Goal: Task Accomplishment & Management: Complete application form

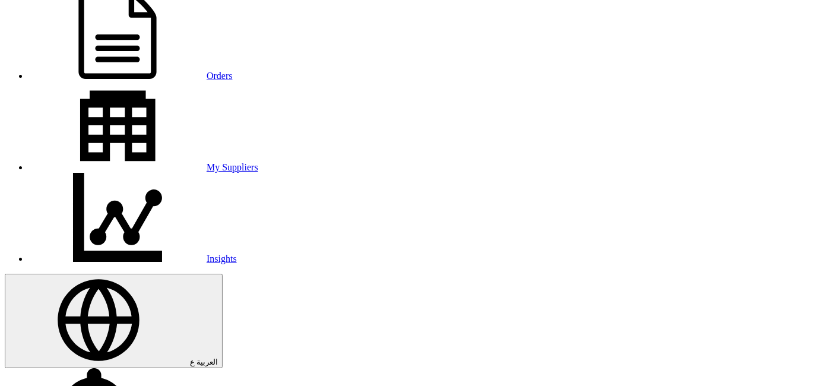
scroll to position [66, 0]
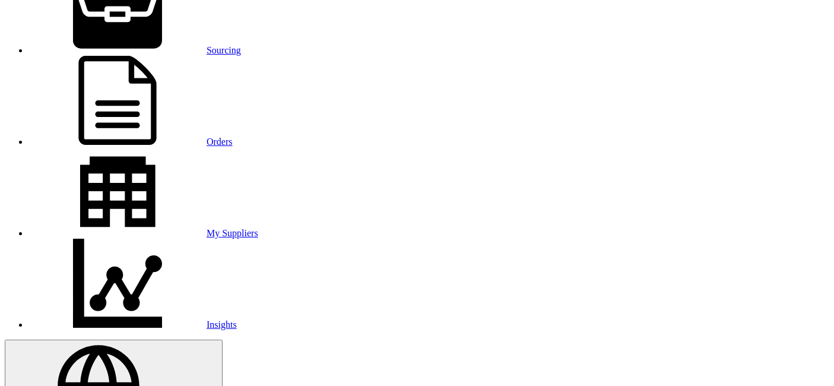
click at [162, 45] on link "Sourcing" at bounding box center [134, 50] width 212 height 10
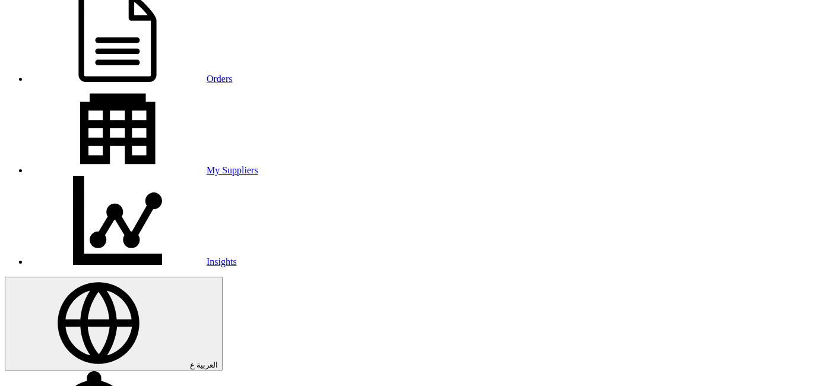
scroll to position [132, 0]
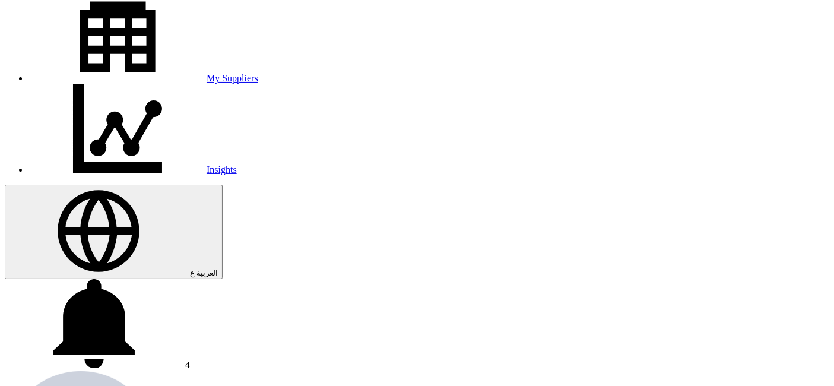
scroll to position [264, 0]
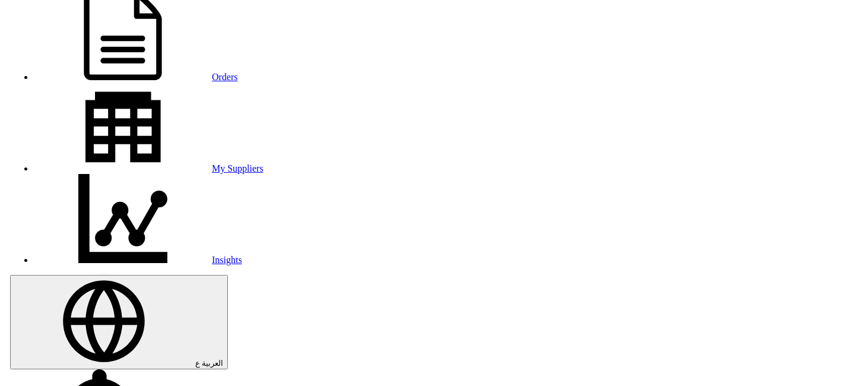
scroll to position [268, 0]
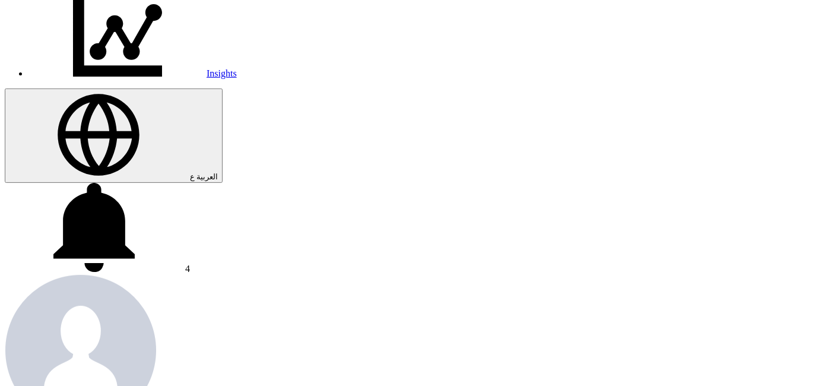
scroll to position [329, 0]
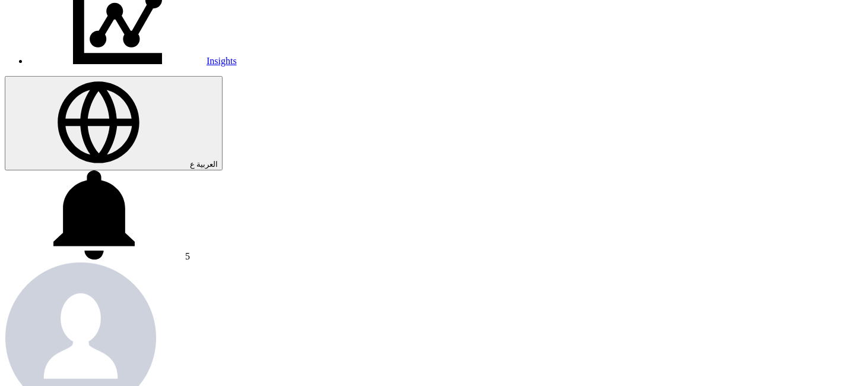
scroll to position [196, 0]
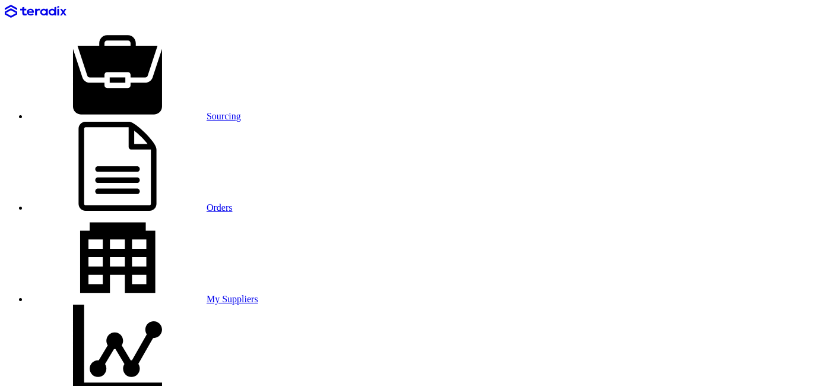
click at [578, 5] on div "Sourcing Orders My Suppliers Insights العربية ع 6 You have a new offer for 'Mer…" at bounding box center [417, 386] width 824 height 762
click at [132, 111] on link "Sourcing" at bounding box center [134, 116] width 212 height 10
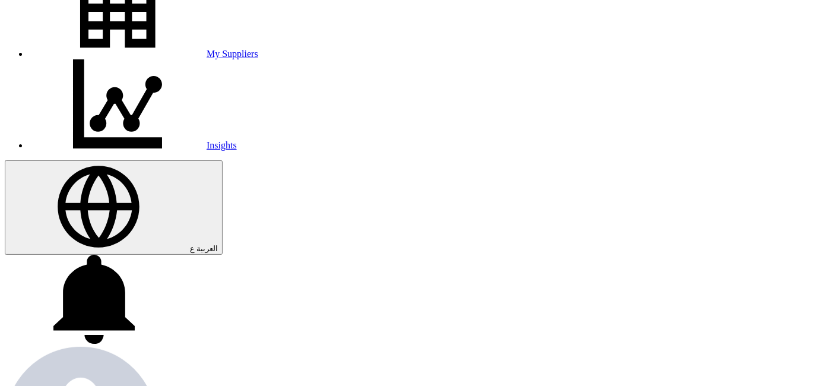
scroll to position [101, 0]
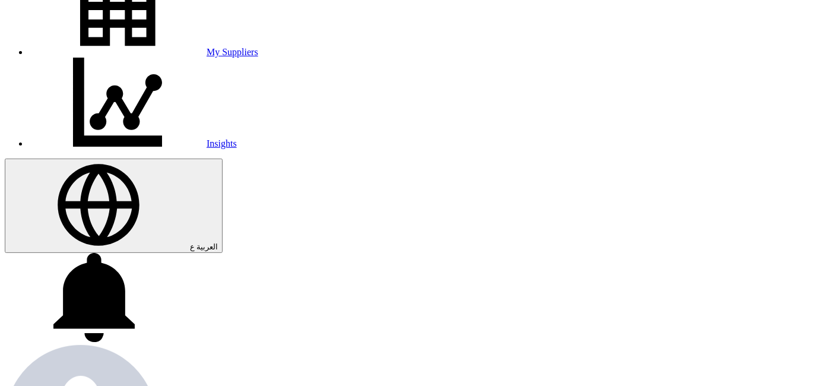
scroll to position [167, 0]
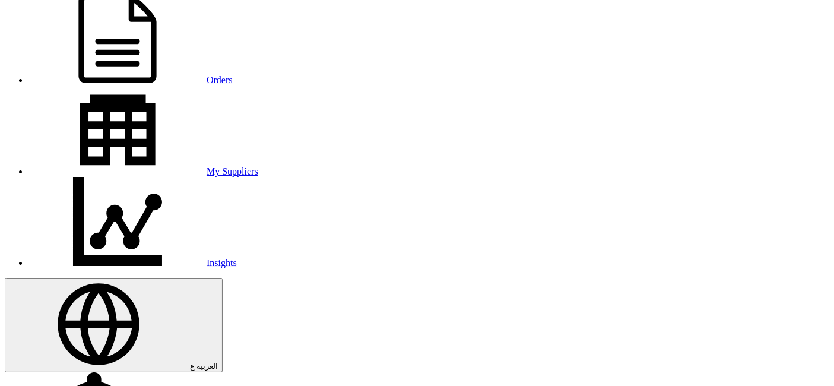
scroll to position [101, 0]
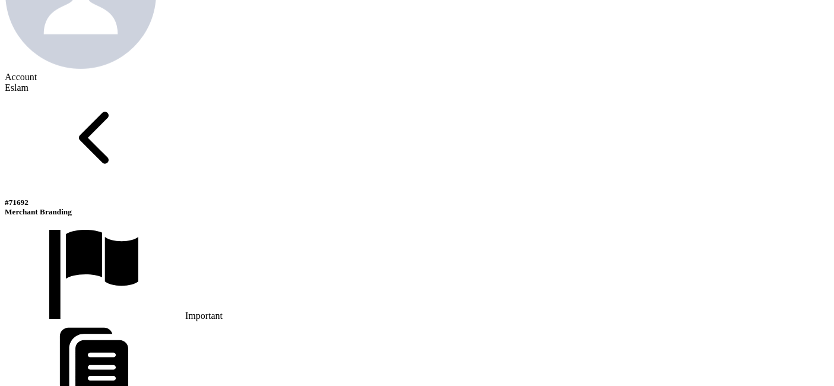
scroll to position [694, 0]
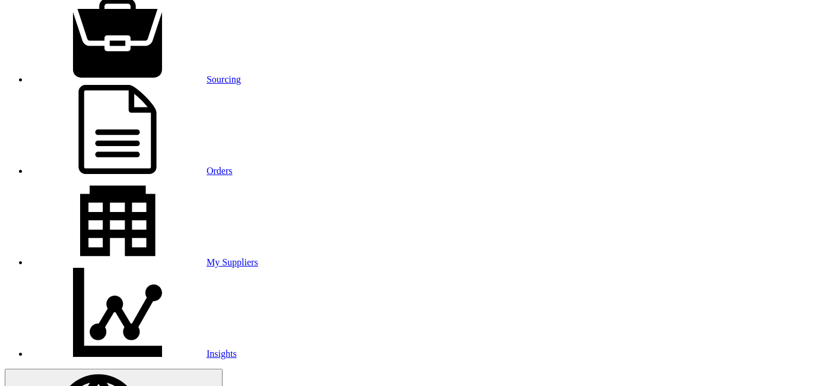
scroll to position [35, 0]
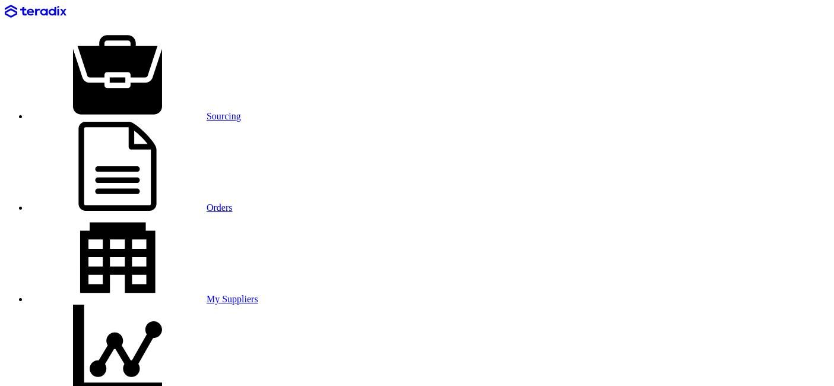
click at [163, 111] on link "Sourcing" at bounding box center [134, 116] width 212 height 10
